Goal: Contribute content: Contribute content

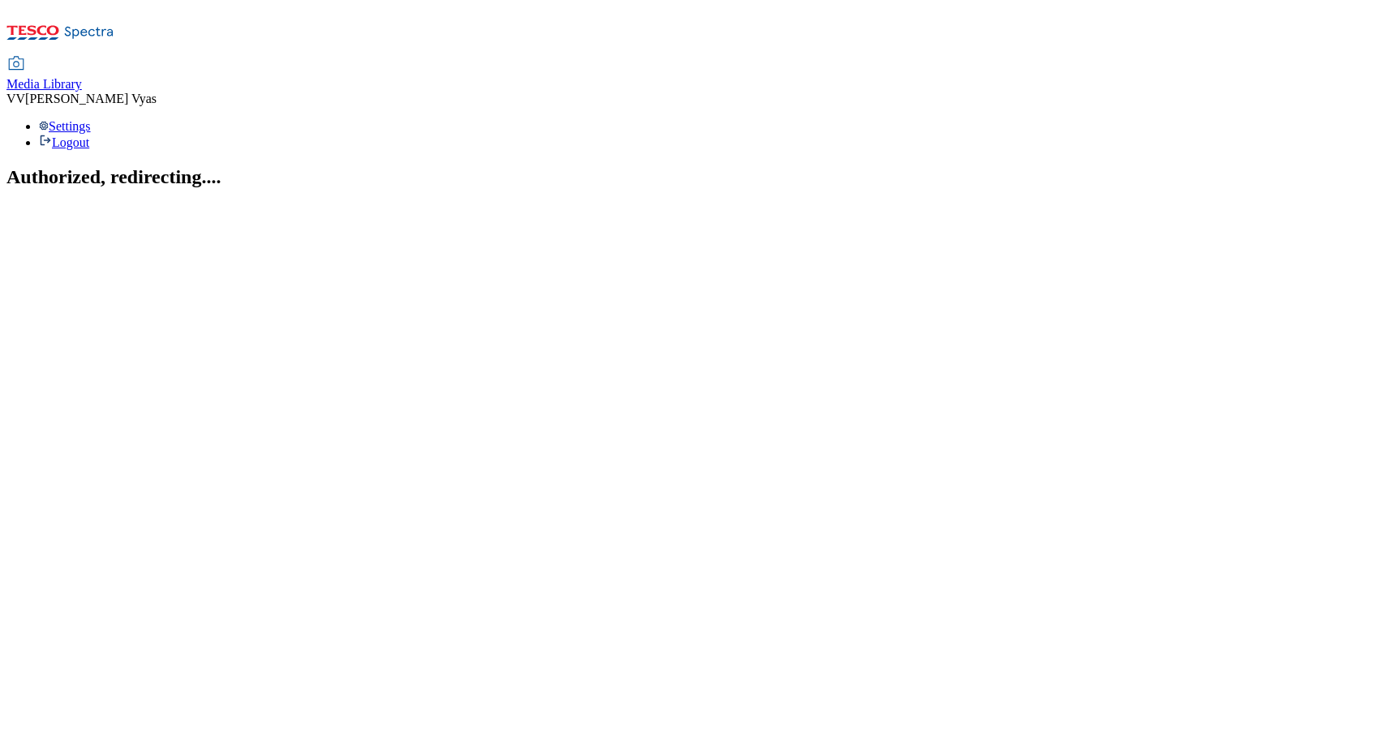
click at [82, 77] on span "Media Library" at bounding box center [43, 84] width 75 height 14
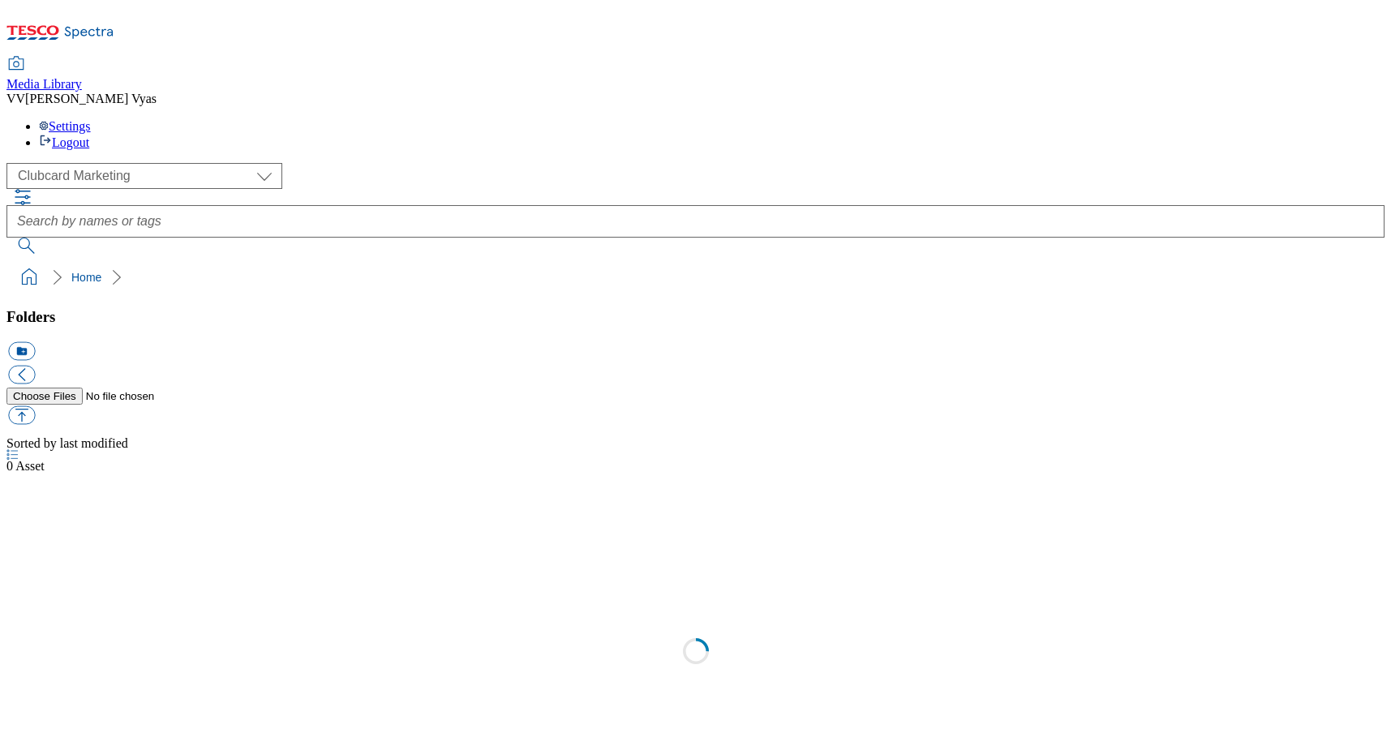
scroll to position [2, 0]
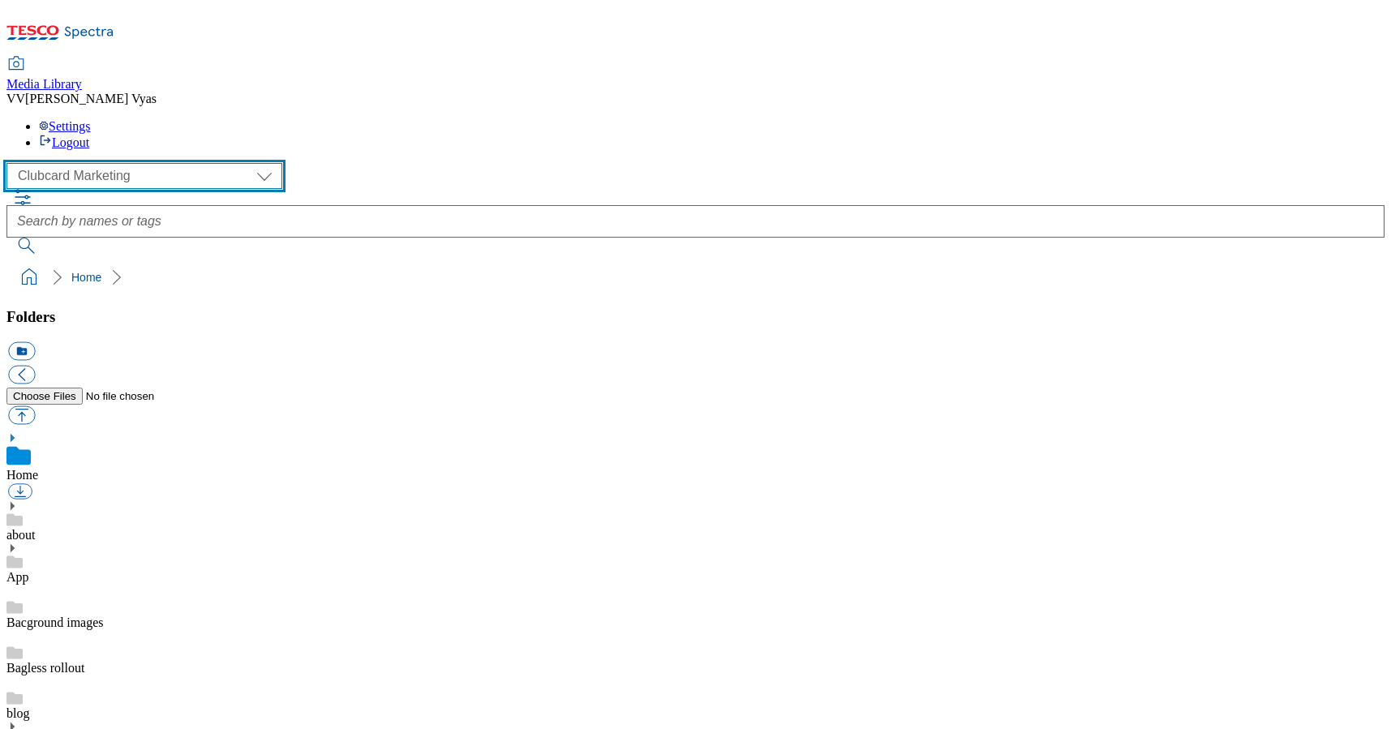
select select "flare-ghs-mktg"
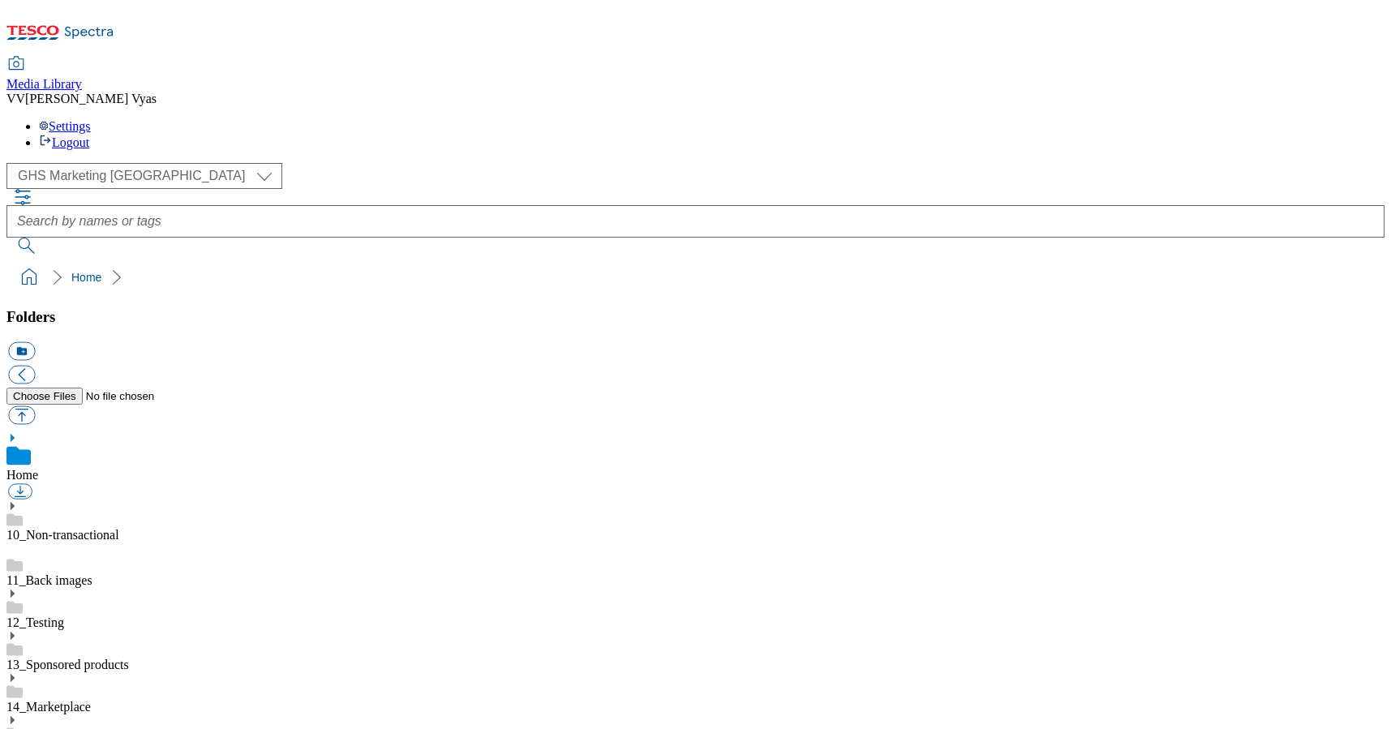
click at [38, 468] on link "Home" at bounding box center [22, 475] width 32 height 14
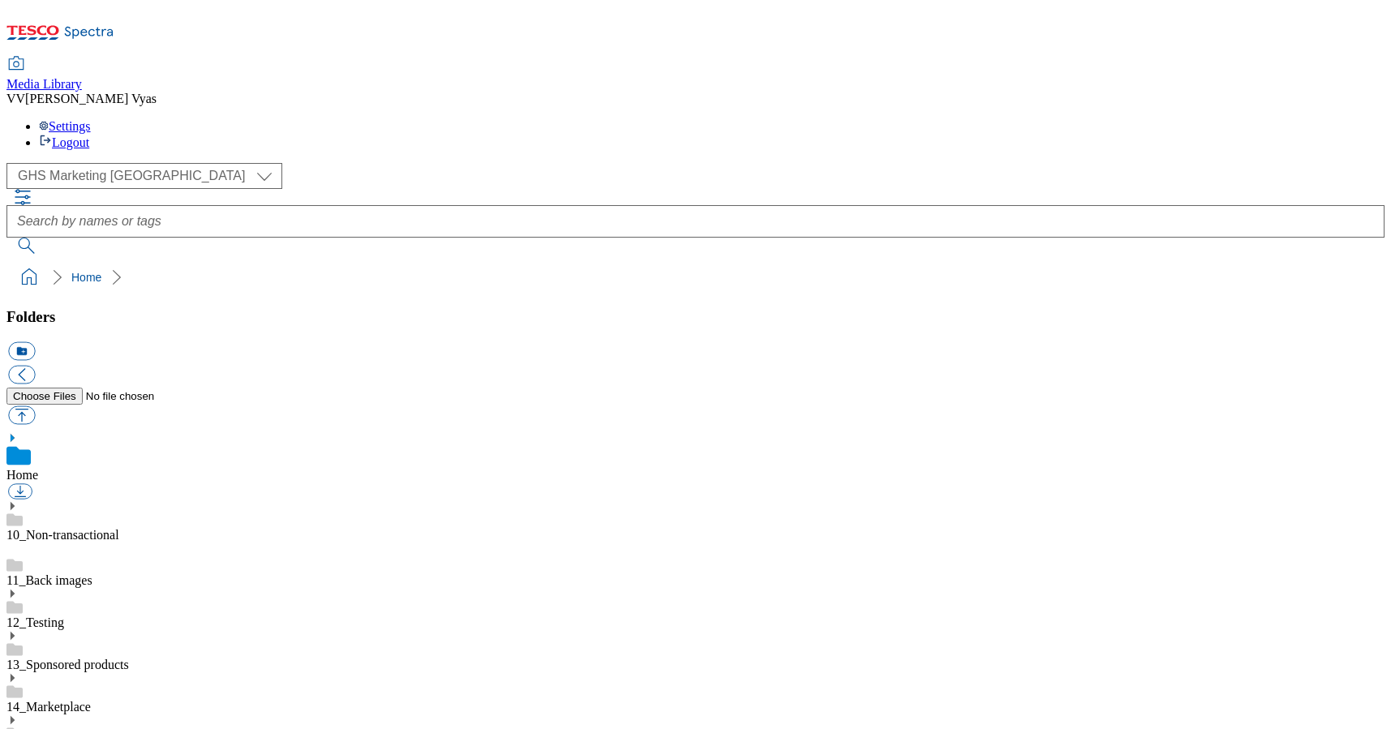
scroll to position [455, 0]
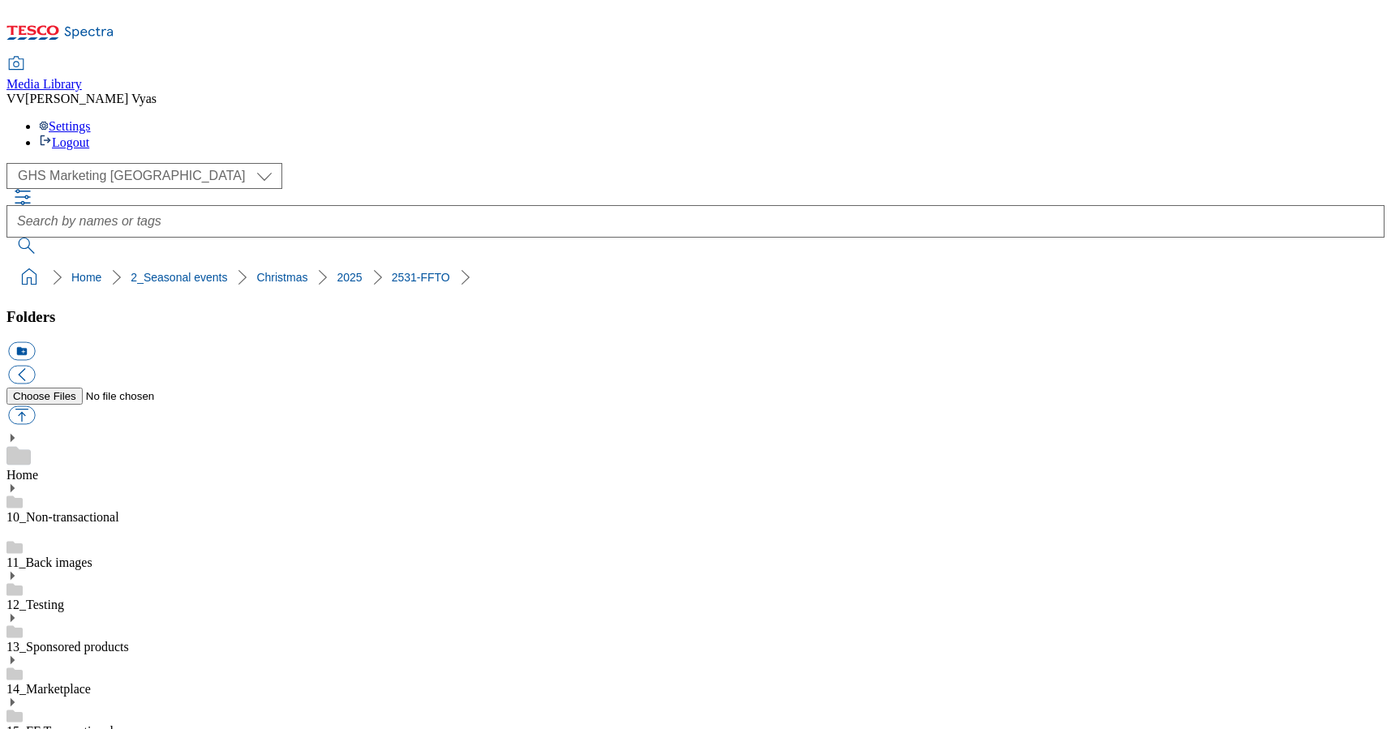
click at [35, 406] on button "button" at bounding box center [21, 415] width 27 height 19
type input "C:\fakepath\2531-WF-465850-FFTO-2025-Zone-Page-Launch-GIF-Chefs-Collection.gif"
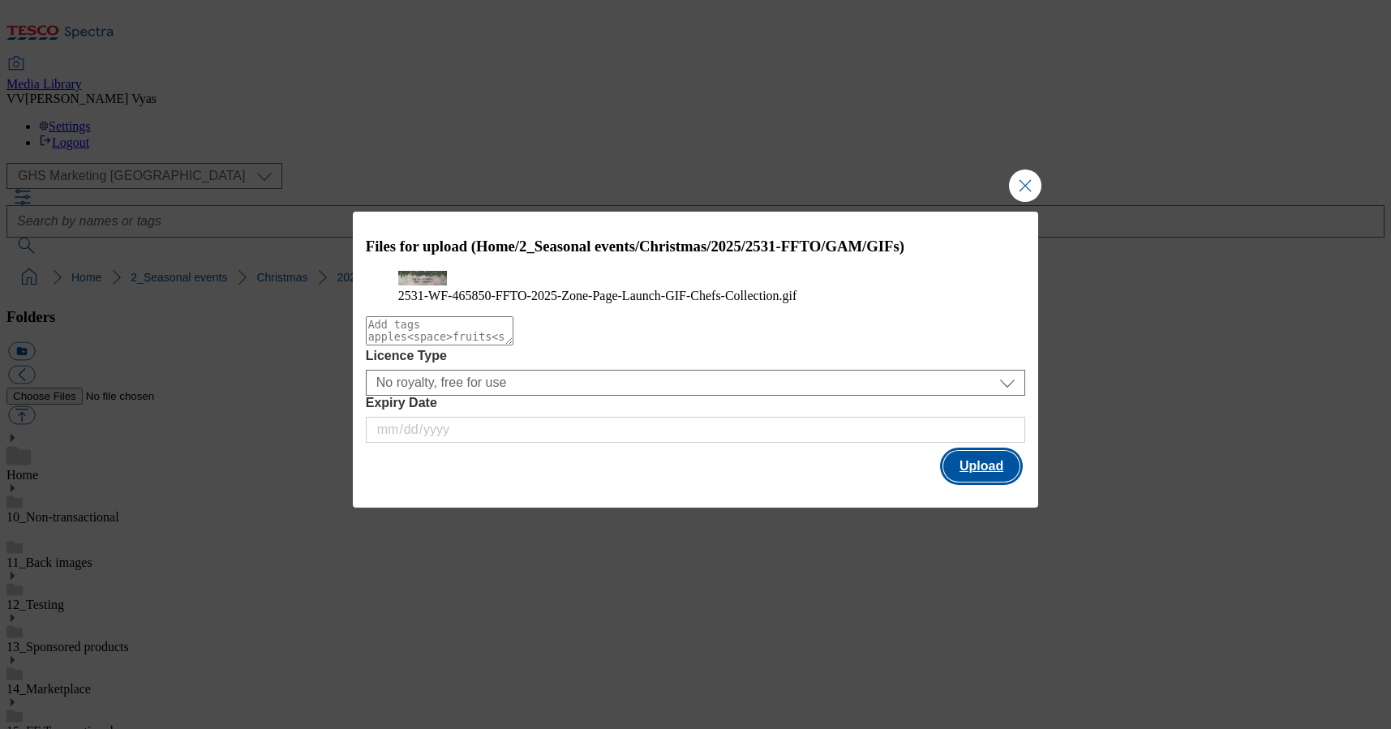
click at [986, 482] on button "Upload" at bounding box center [981, 466] width 76 height 31
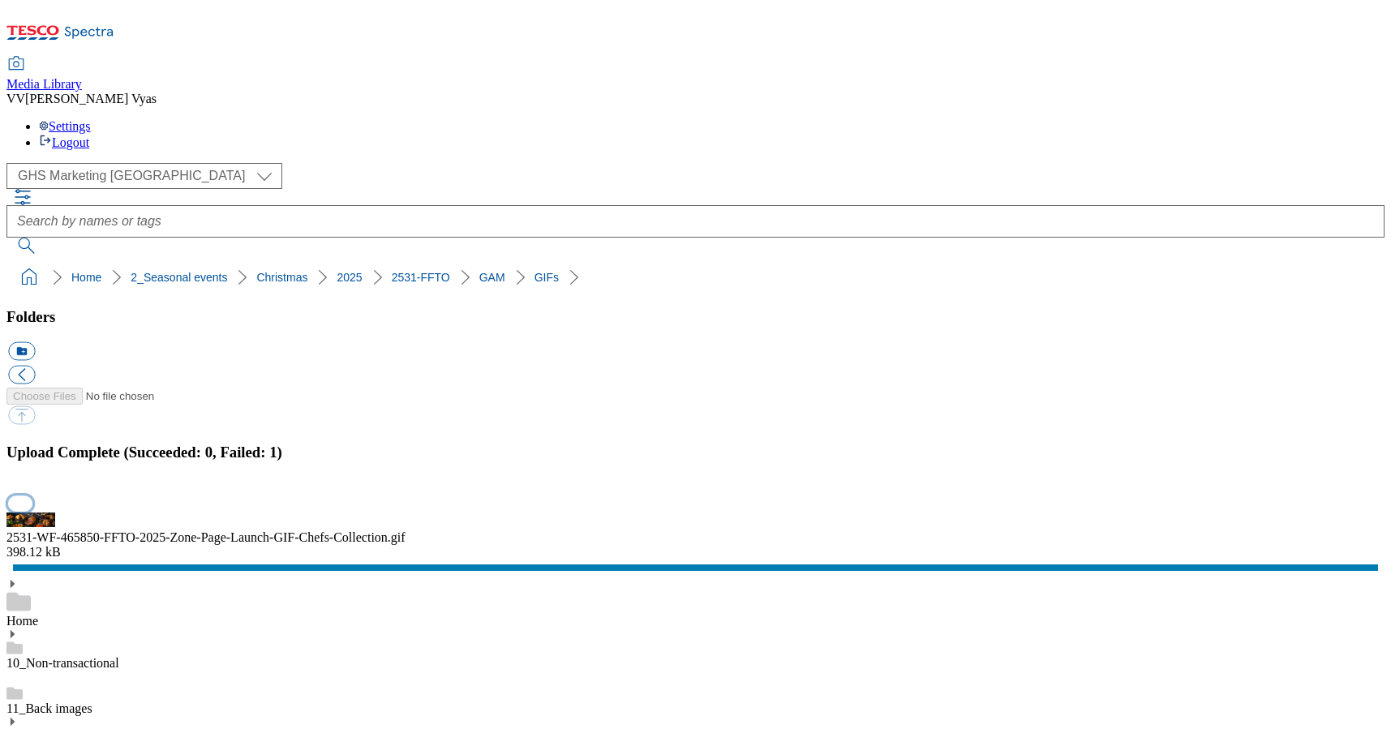
click at [32, 496] on button "button" at bounding box center [20, 503] width 24 height 15
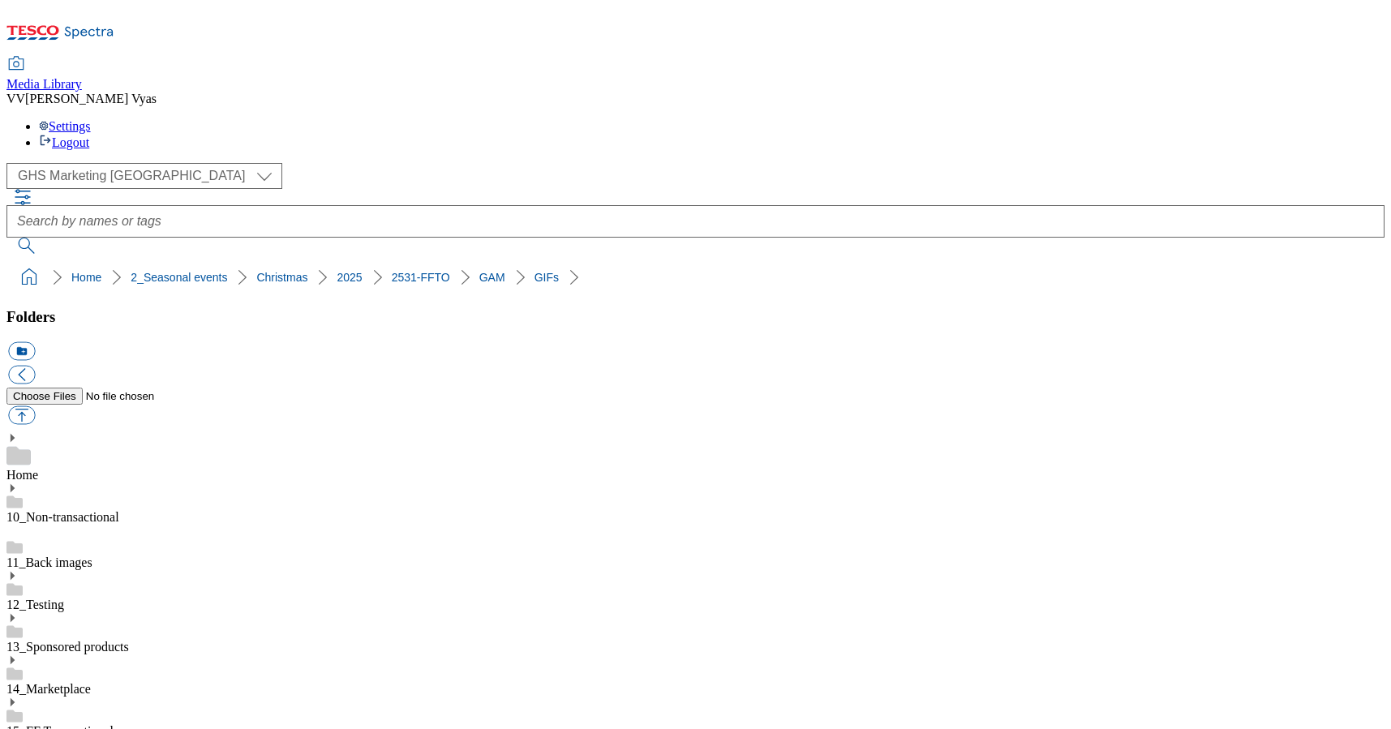
click at [35, 406] on button "button" at bounding box center [21, 415] width 27 height 19
type input "C:\fakepath\2531-WF-465850-FFTO-2025-Zone-Page-Launch-GIF-Chefs-Collection.gif"
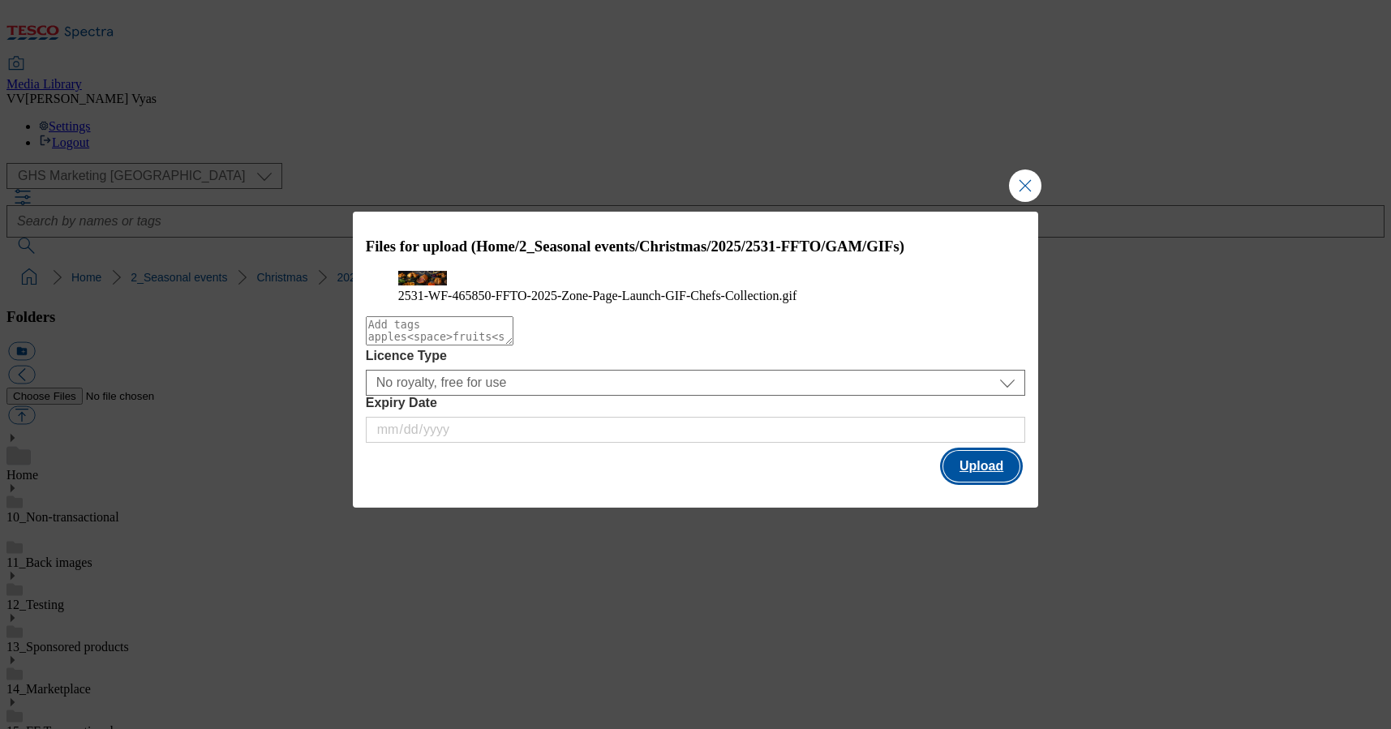
click at [980, 482] on button "Upload" at bounding box center [981, 466] width 76 height 31
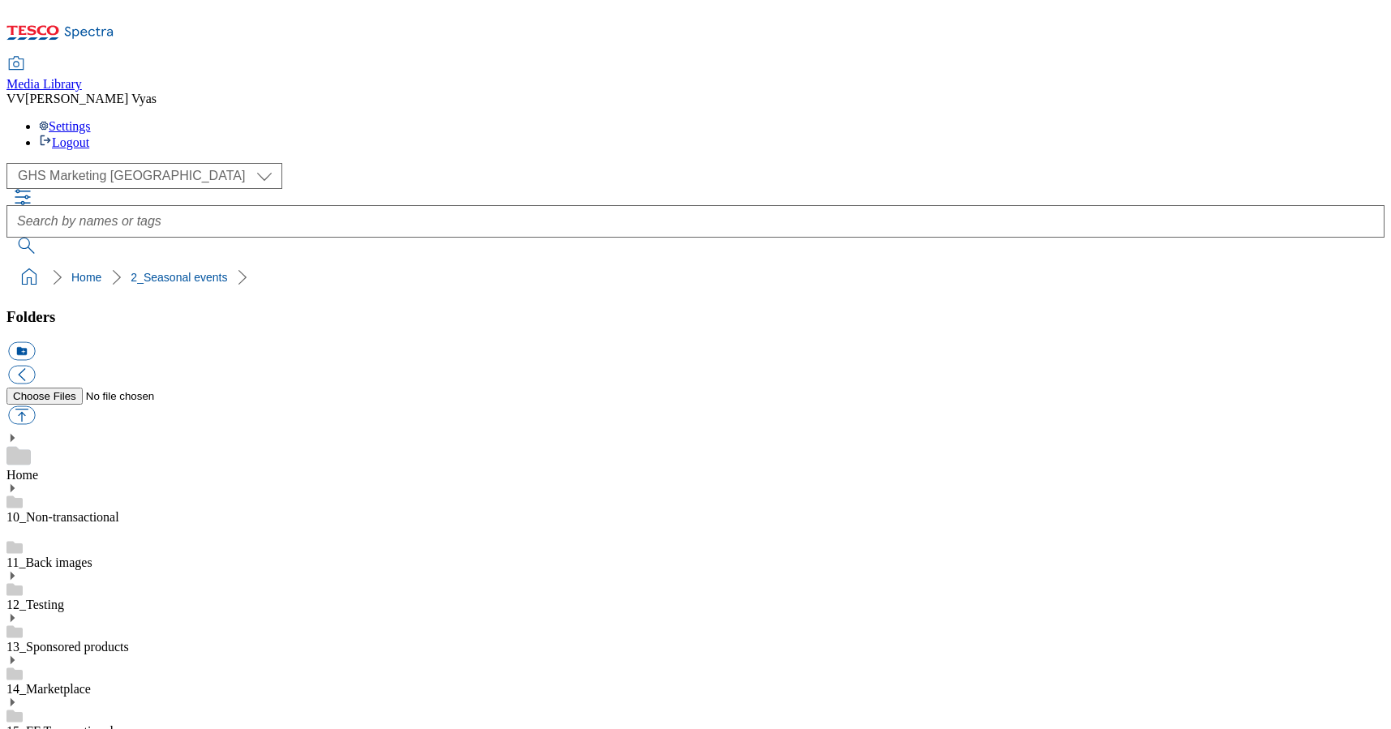
select select "flare-ghs-mktg"
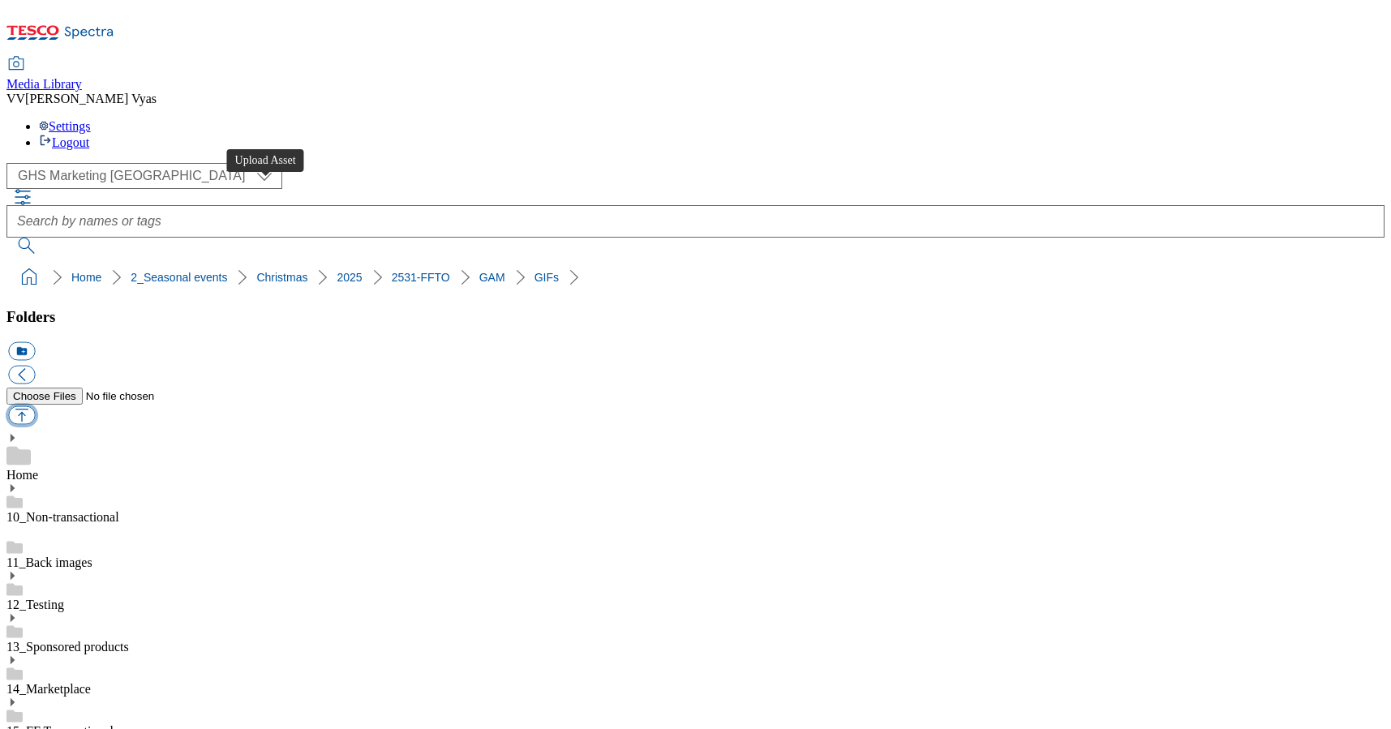
click at [35, 406] on button "button" at bounding box center [21, 415] width 27 height 19
type input "C:\fakepath\2531-WF-465850-FFTO-2025-Zone-Page-Launch-GIF-Chefs-Collection.gif"
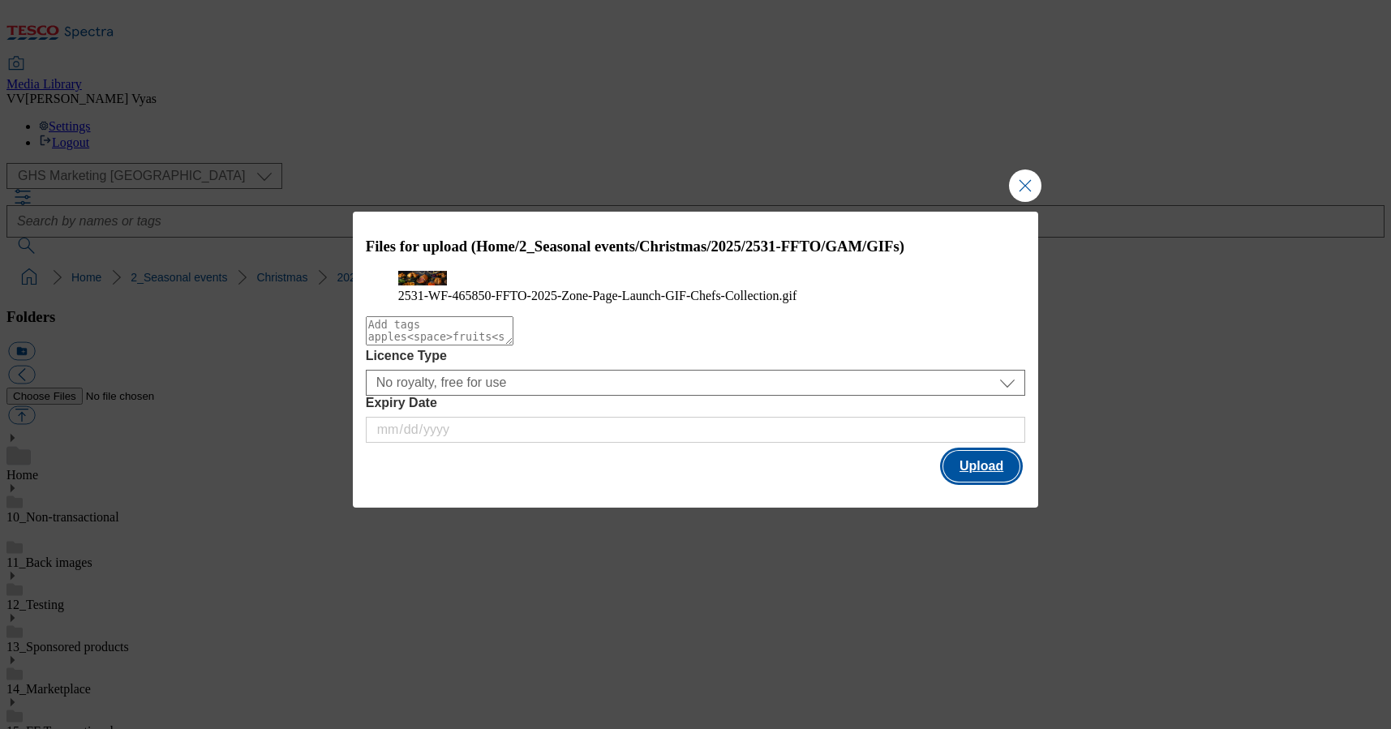
click at [984, 482] on button "Upload" at bounding box center [981, 466] width 76 height 31
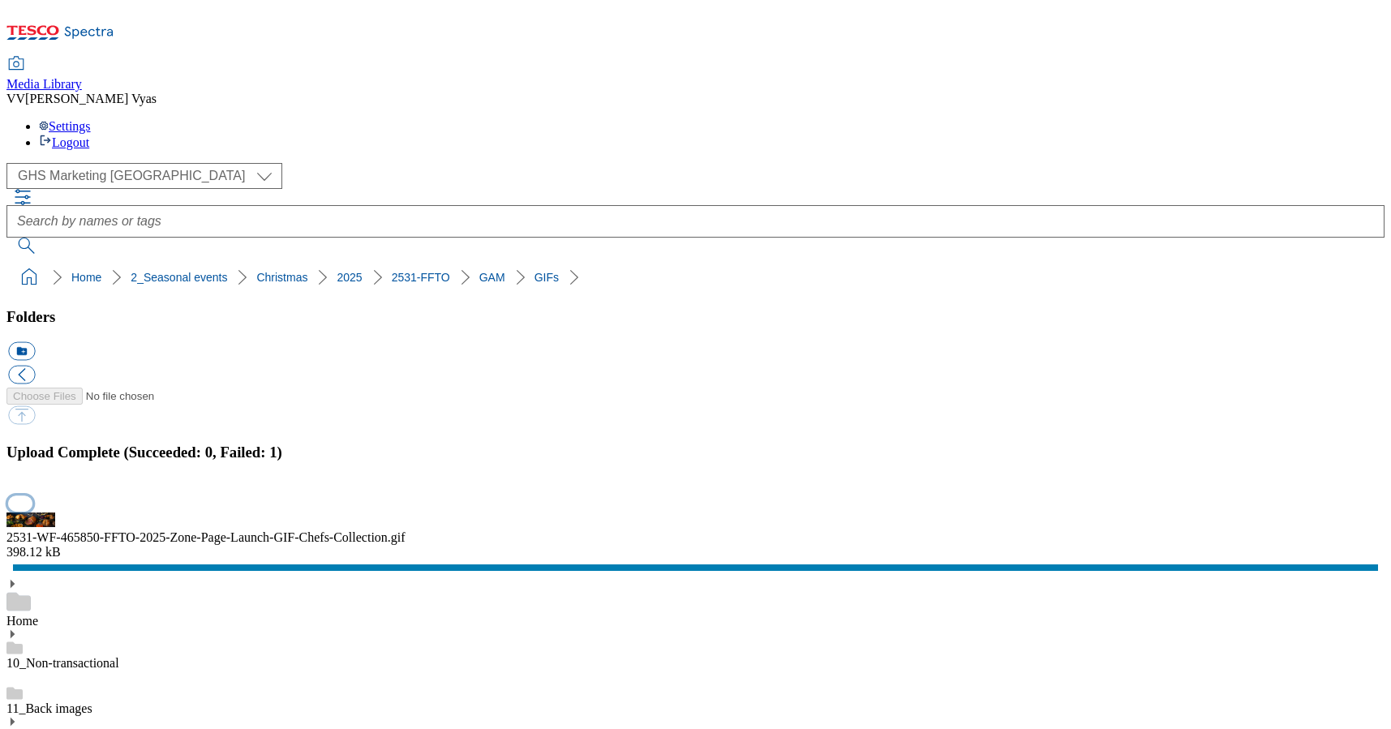
click at [32, 496] on button "button" at bounding box center [20, 503] width 24 height 15
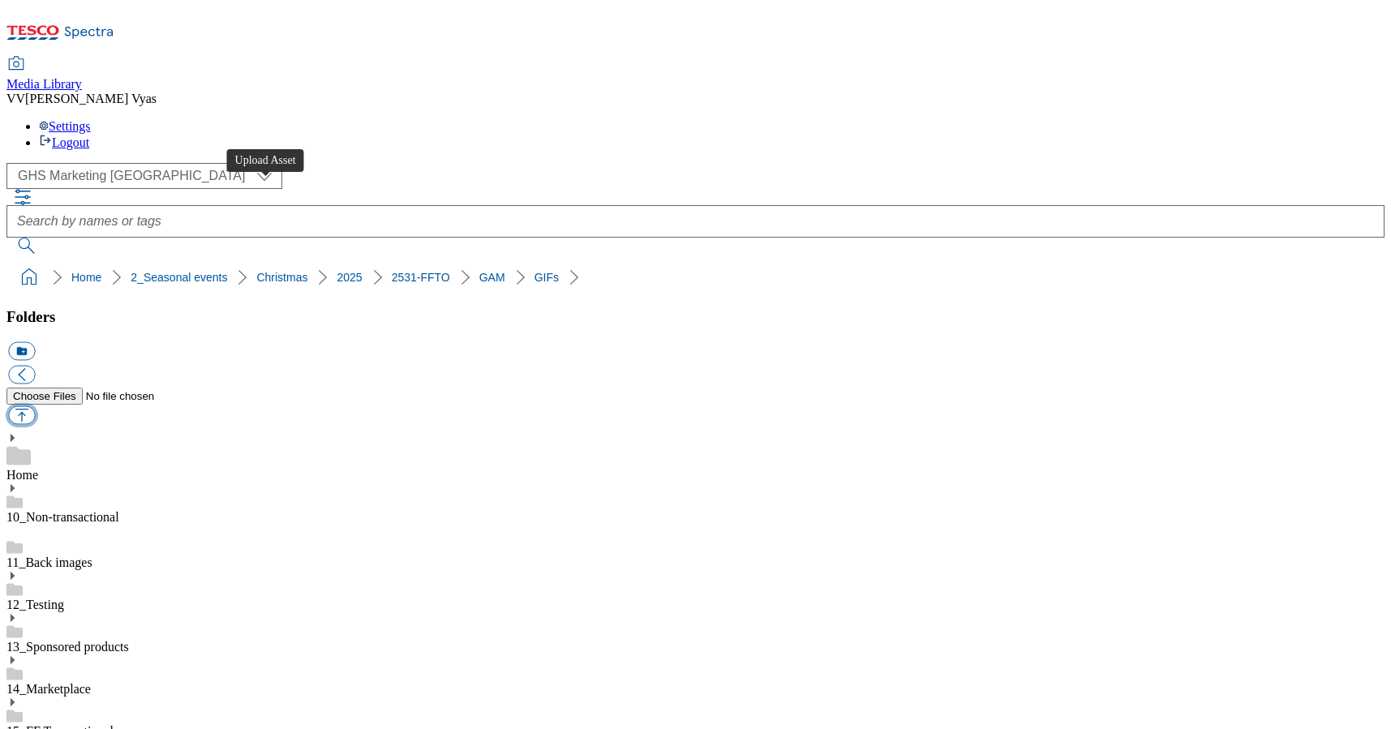
click at [35, 406] on button "button" at bounding box center [21, 415] width 27 height 19
type input "C:\fakepath\2531-WF-465850-FFTO-2025-Zone-Page-Launch-GIF-Chefs-Collection.gif"
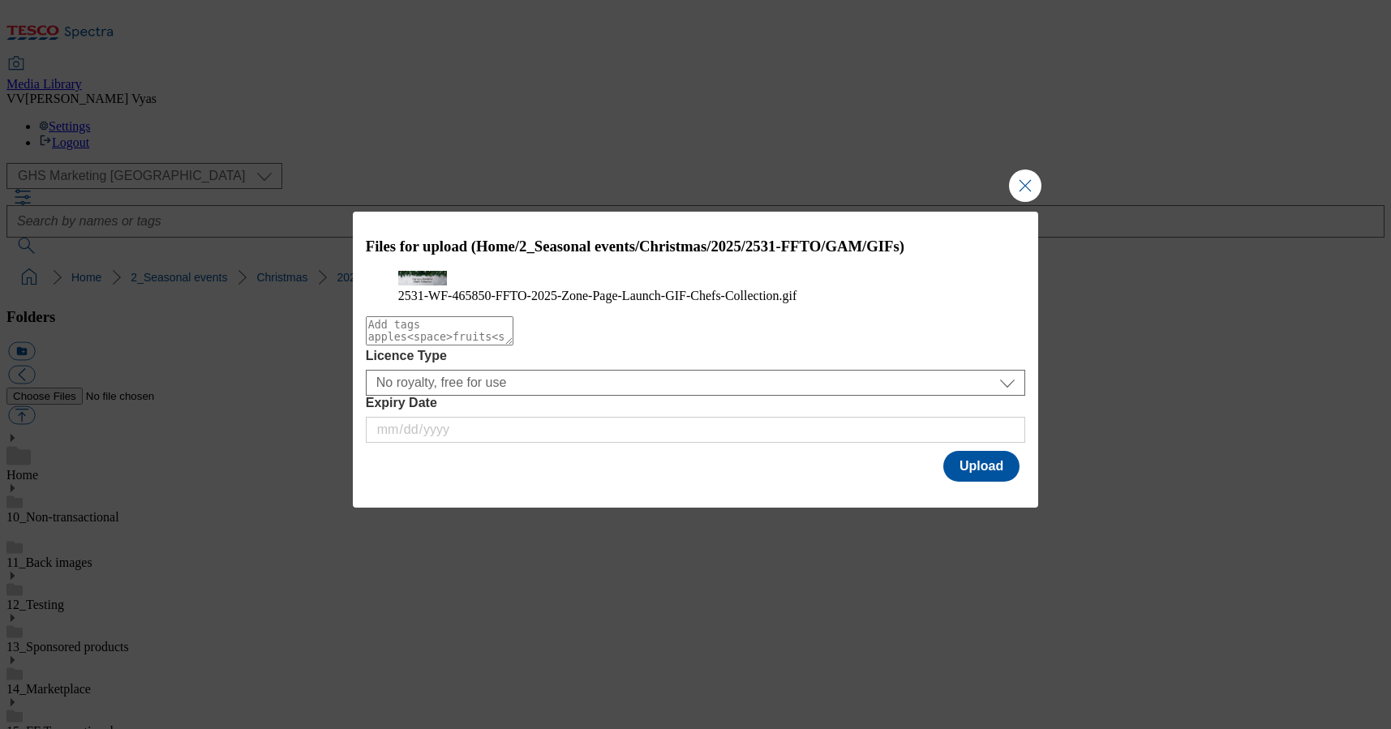
click at [988, 508] on div "Modal" at bounding box center [696, 496] width 686 height 23
click at [983, 482] on button "Upload" at bounding box center [981, 466] width 76 height 31
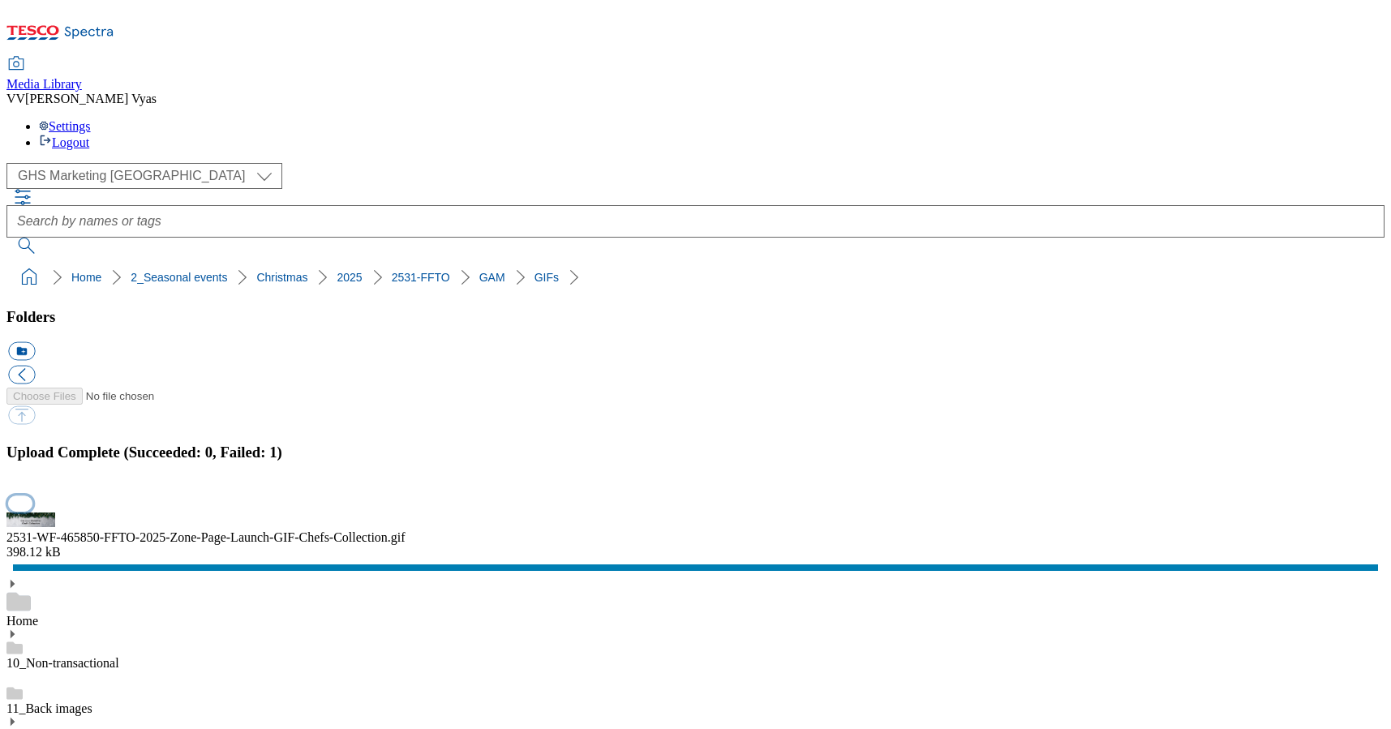
click at [32, 496] on button "button" at bounding box center [20, 503] width 24 height 15
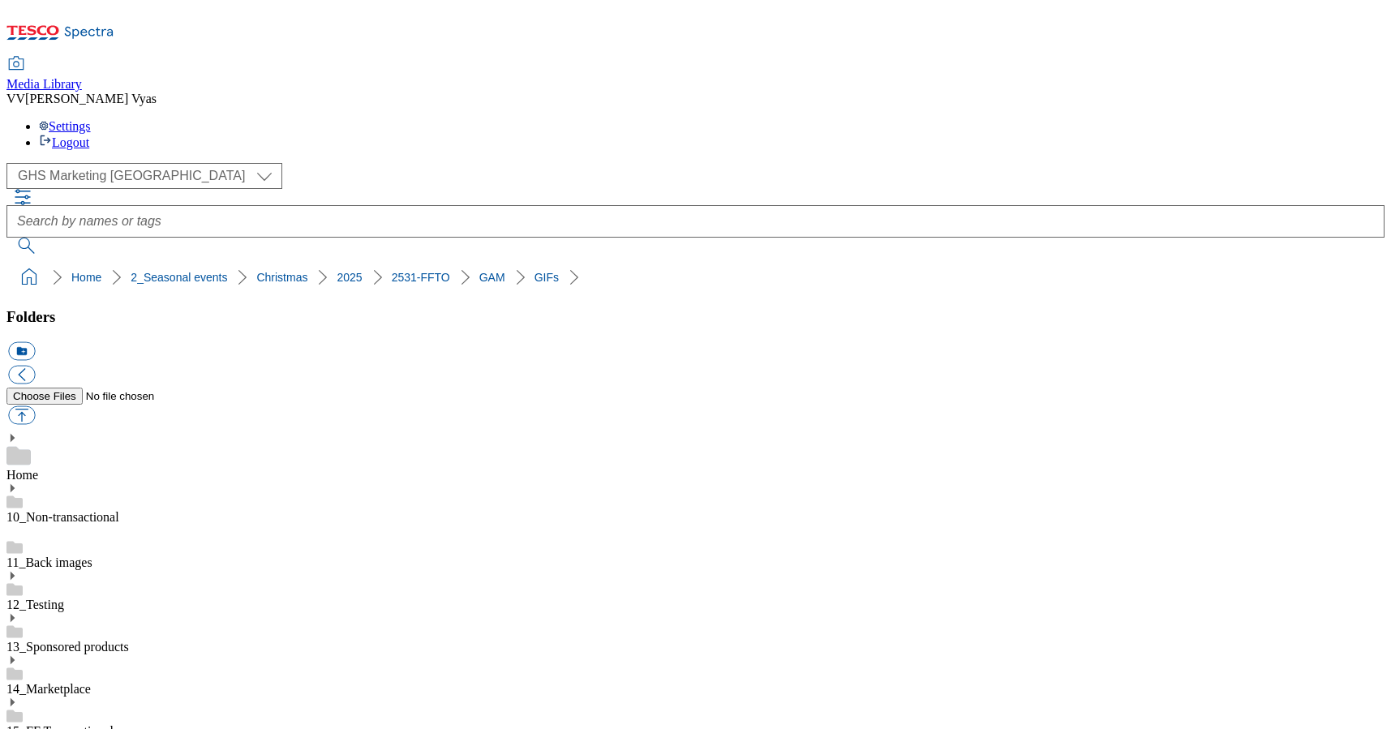
checkbox input "true"
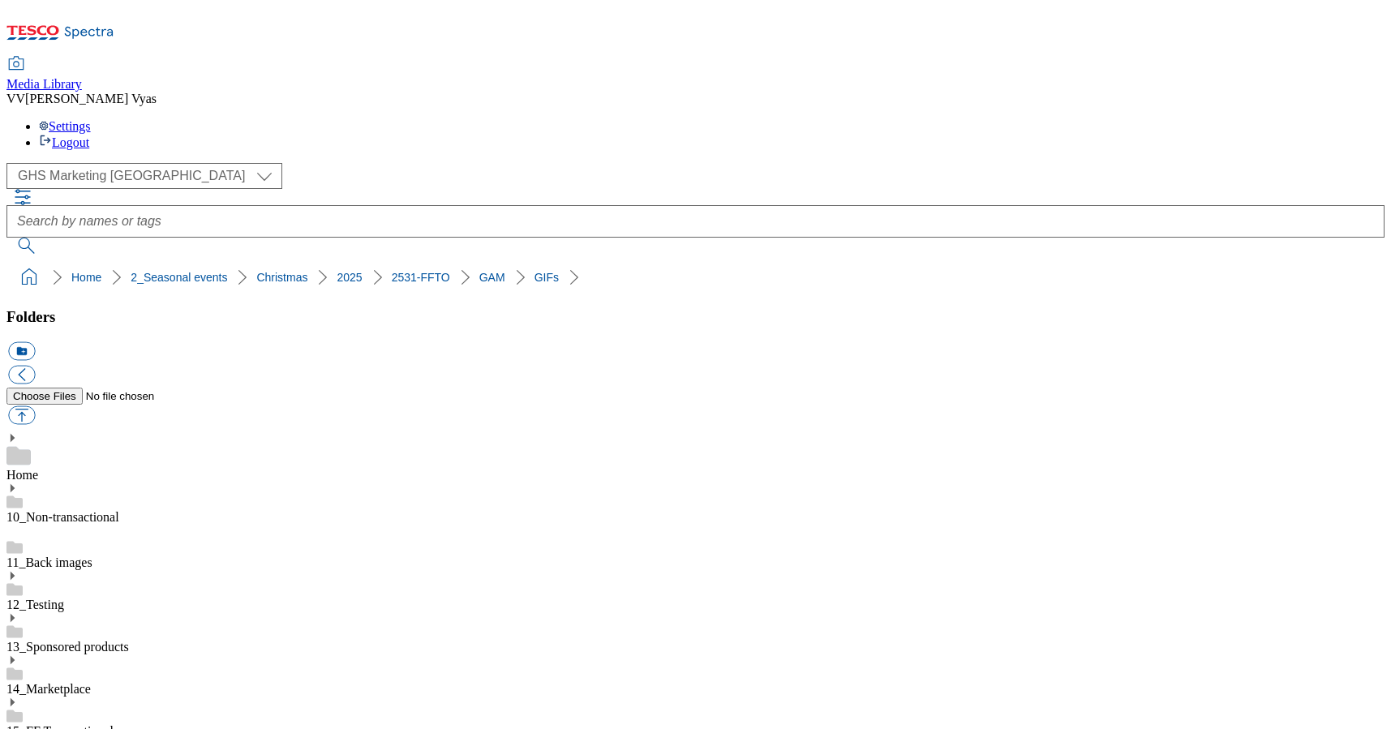
checkbox input "true"
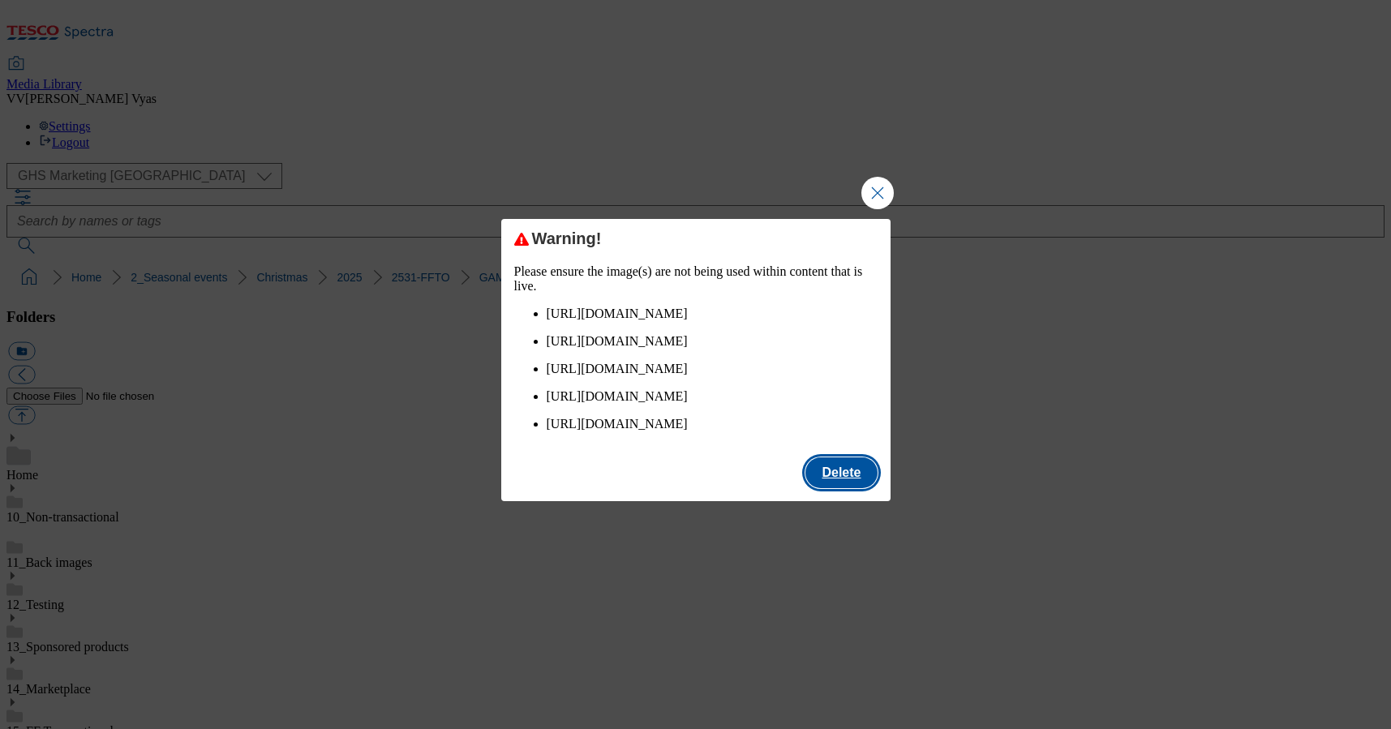
click at [838, 488] on button "Delete" at bounding box center [841, 473] width 71 height 31
checkbox input "false"
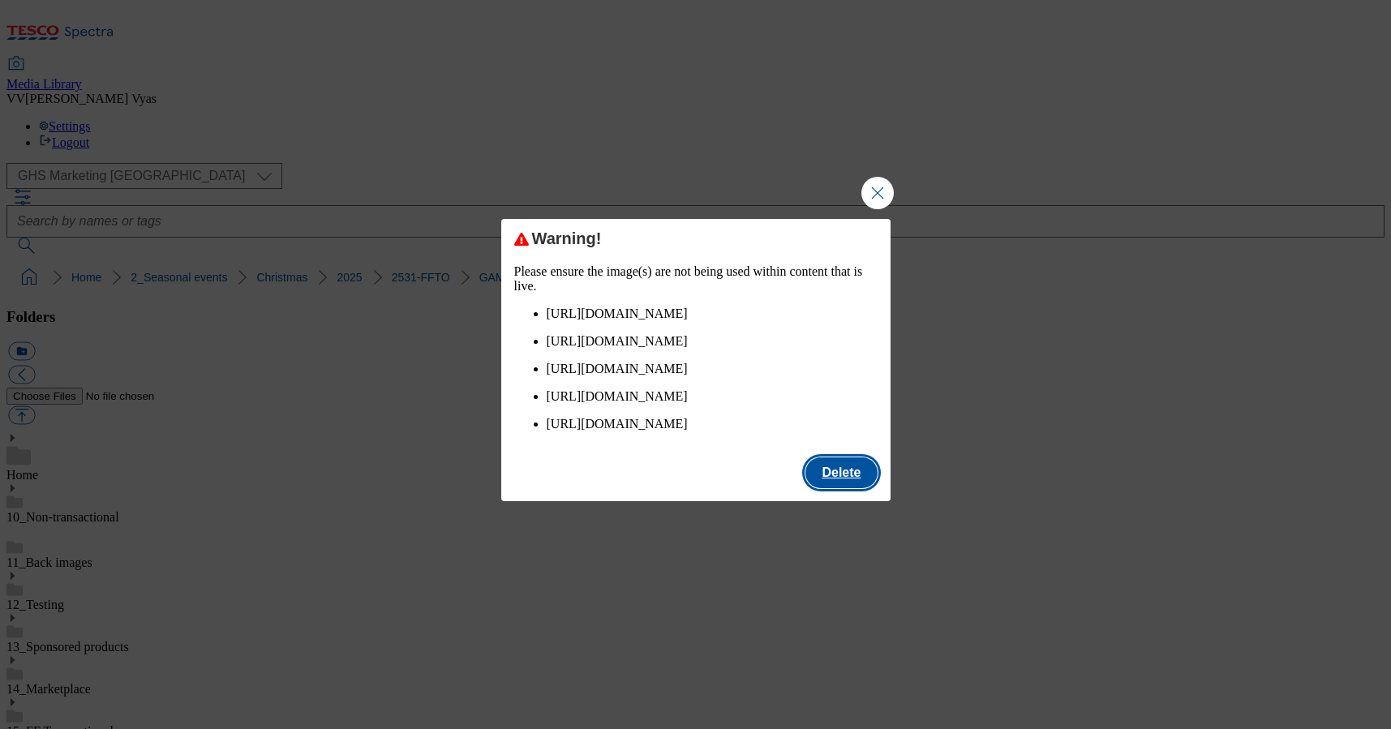
checkbox input "false"
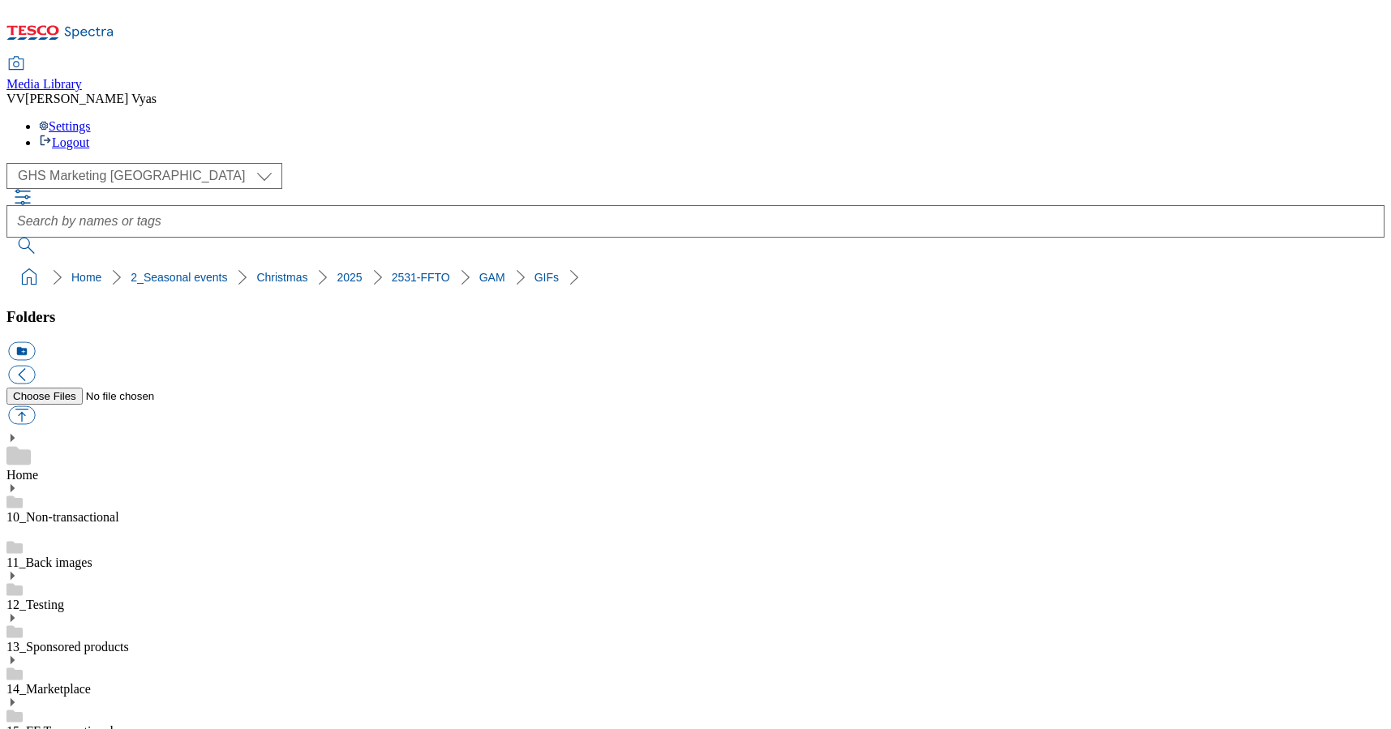
click at [35, 406] on button "button" at bounding box center [21, 415] width 27 height 19
type input "C:\fakepath\2531-WF-465850-FFTO-2025-Zone-Page-Launch-GIF-Chefs-Collection.gif"
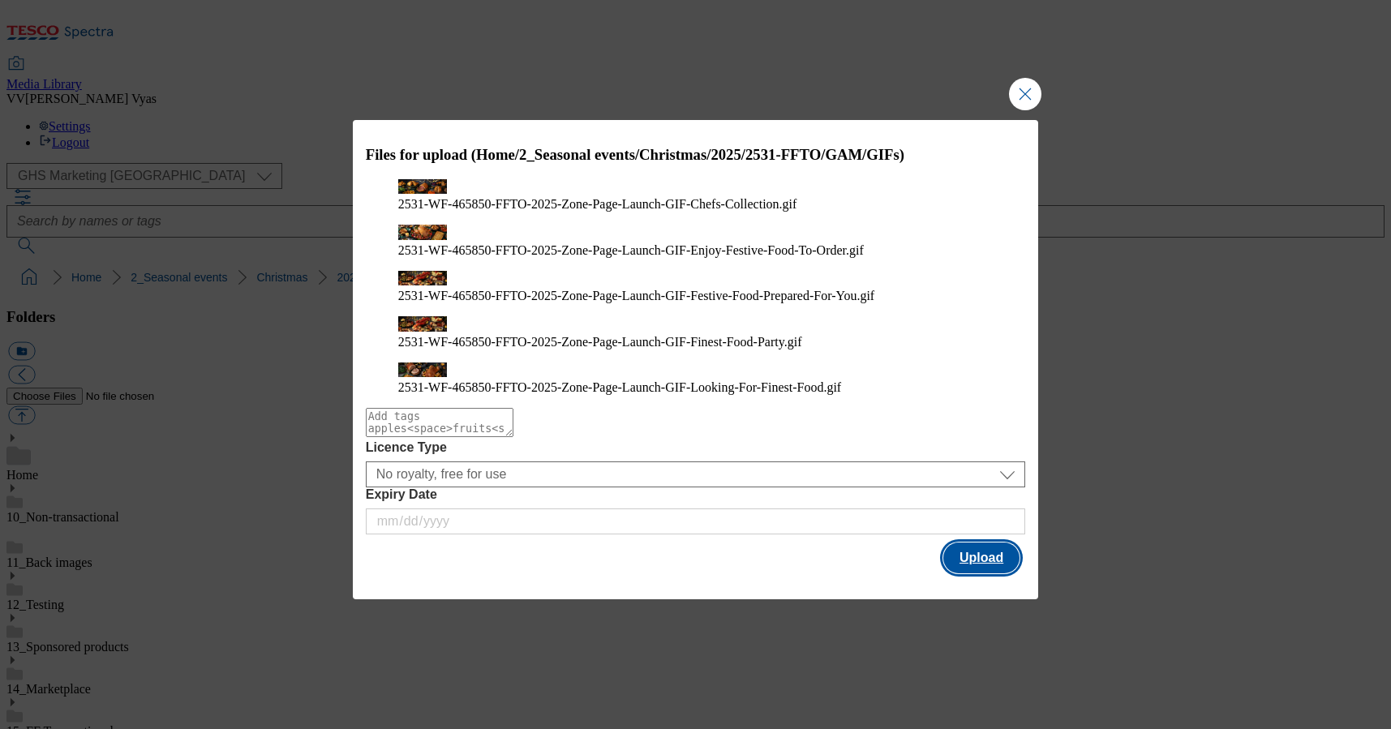
click at [961, 543] on button "Upload" at bounding box center [981, 558] width 76 height 31
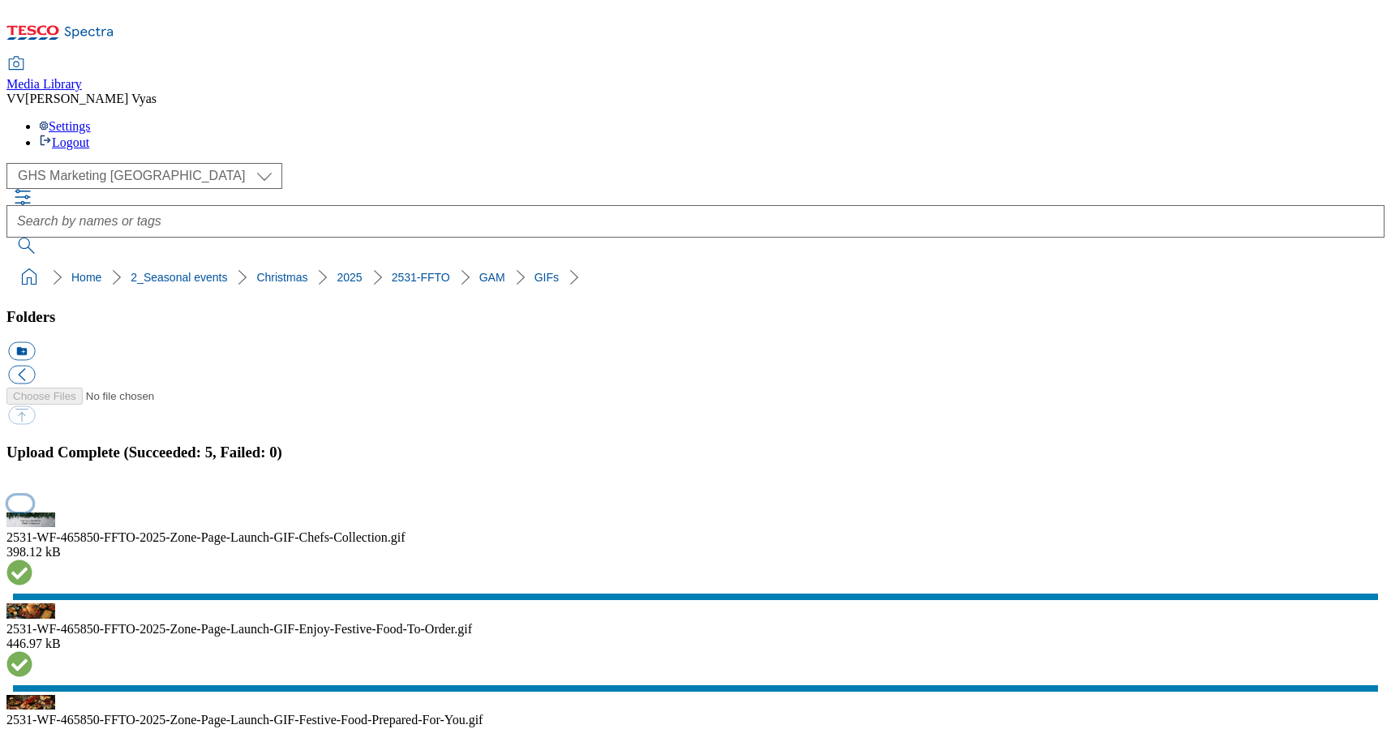
click at [32, 496] on button "button" at bounding box center [20, 503] width 24 height 15
